Goal: Task Accomplishment & Management: Manage account settings

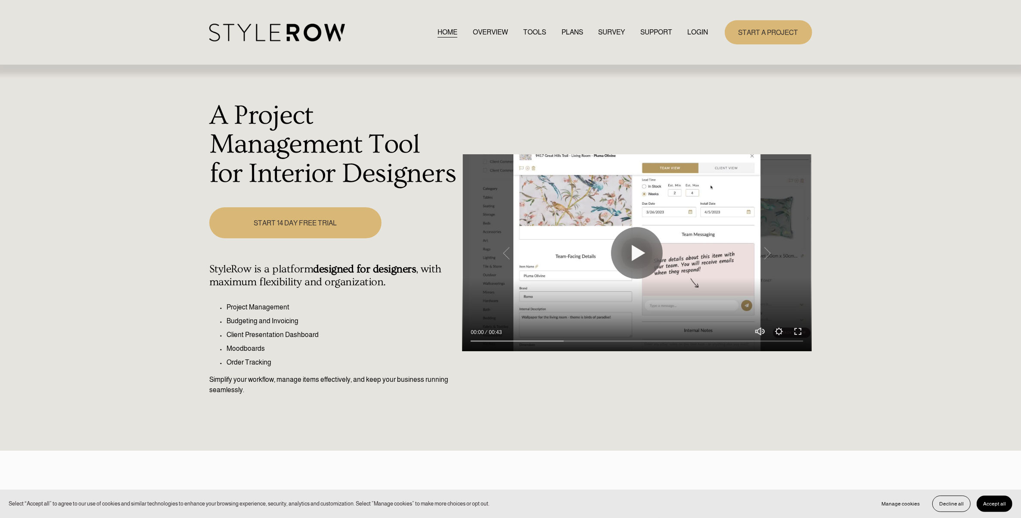
click at [697, 29] on link "LOGIN" at bounding box center [698, 32] width 21 height 12
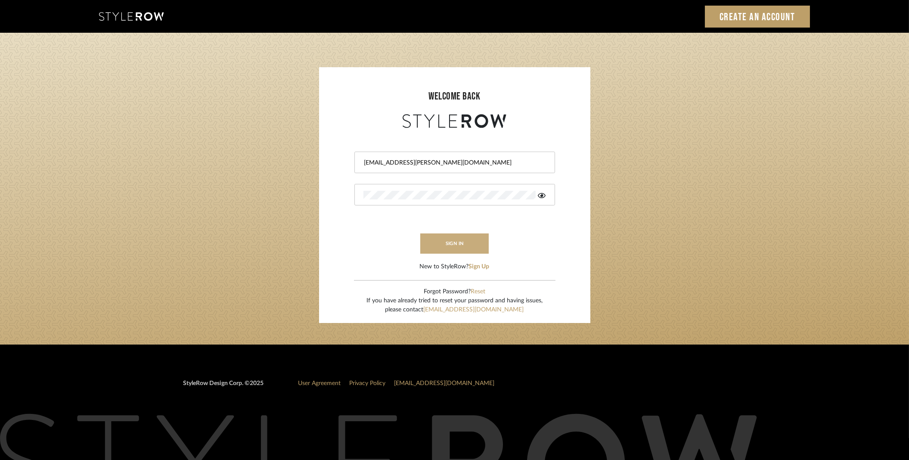
click at [437, 242] on button "sign in" at bounding box center [454, 243] width 69 height 20
